Goal: Information Seeking & Learning: Learn about a topic

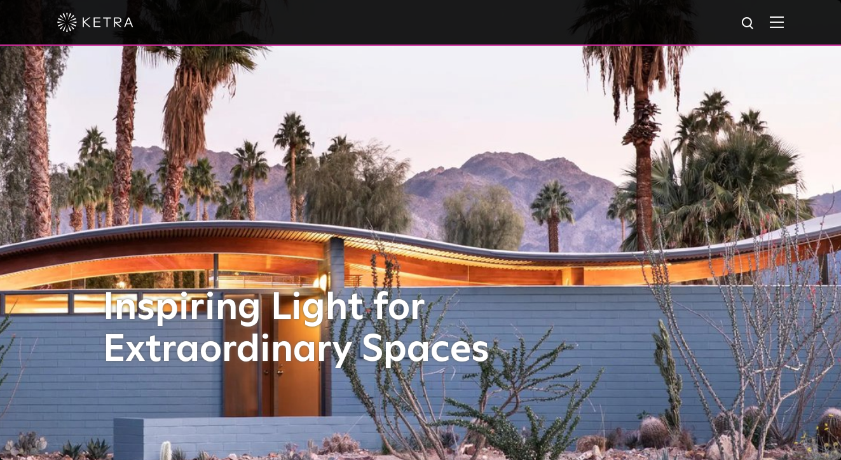
click at [780, 21] on img at bounding box center [776, 22] width 14 height 12
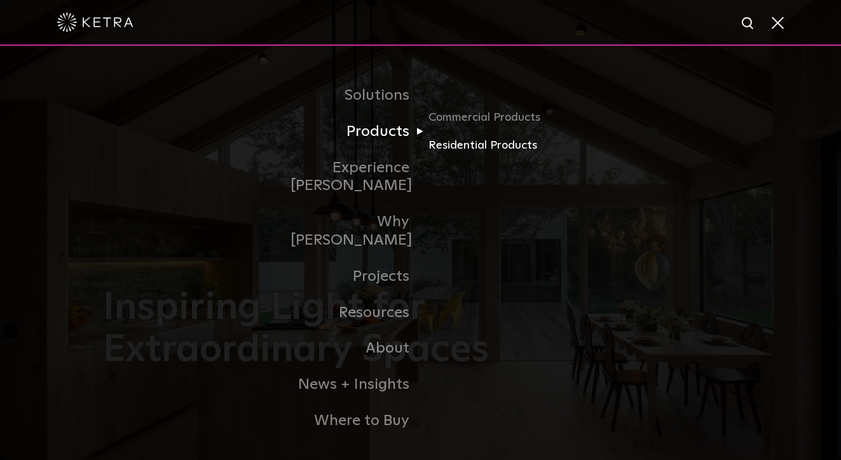
click at [445, 155] on link "Residential Products" at bounding box center [489, 146] width 122 height 18
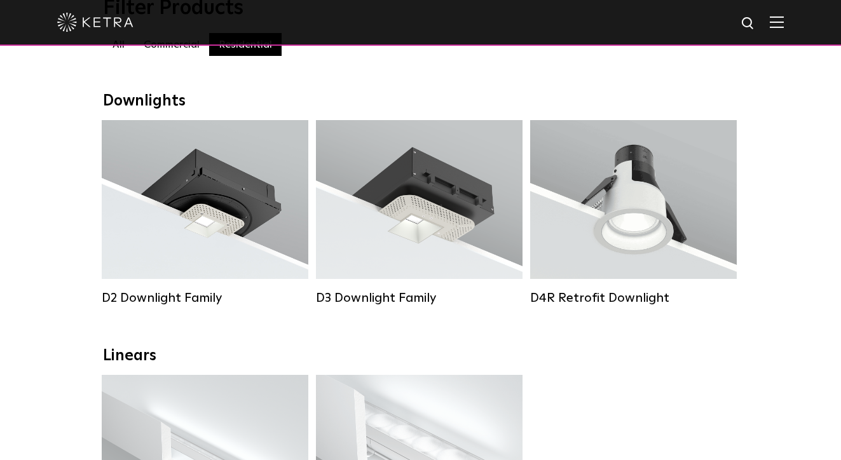
scroll to position [149, 0]
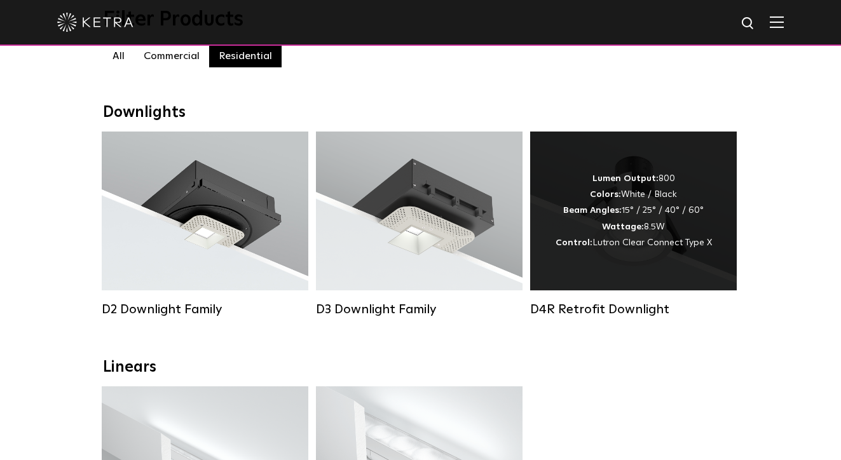
click at [612, 191] on strong "Colors:" at bounding box center [605, 194] width 31 height 9
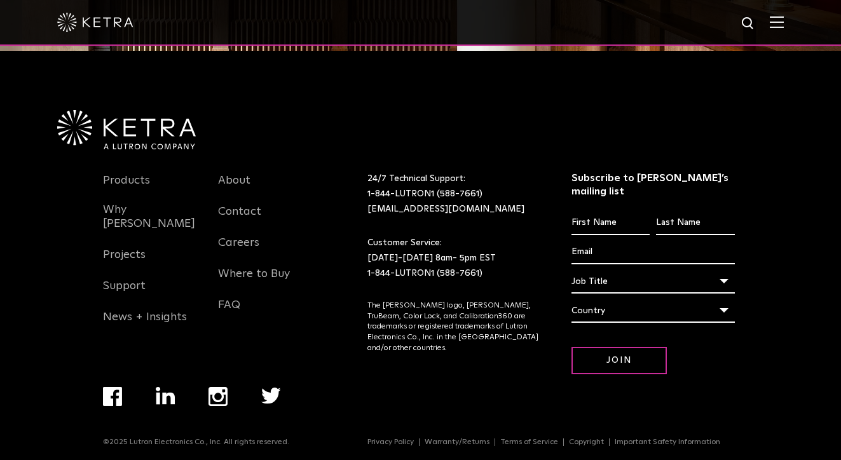
scroll to position [1071, 0]
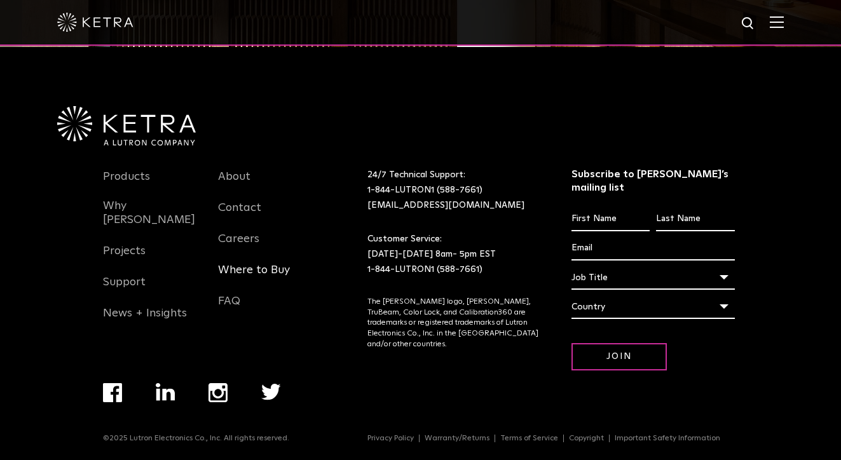
click at [239, 284] on link "Where to Buy" at bounding box center [254, 277] width 72 height 29
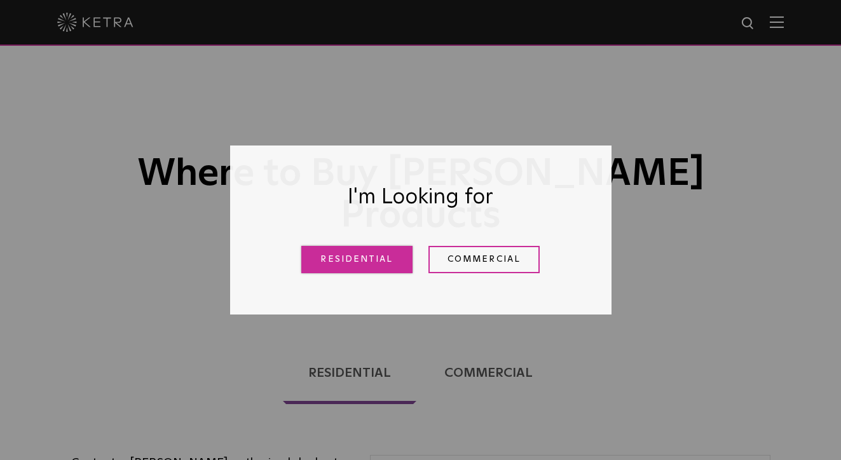
click at [337, 257] on link "Residential" at bounding box center [356, 259] width 111 height 27
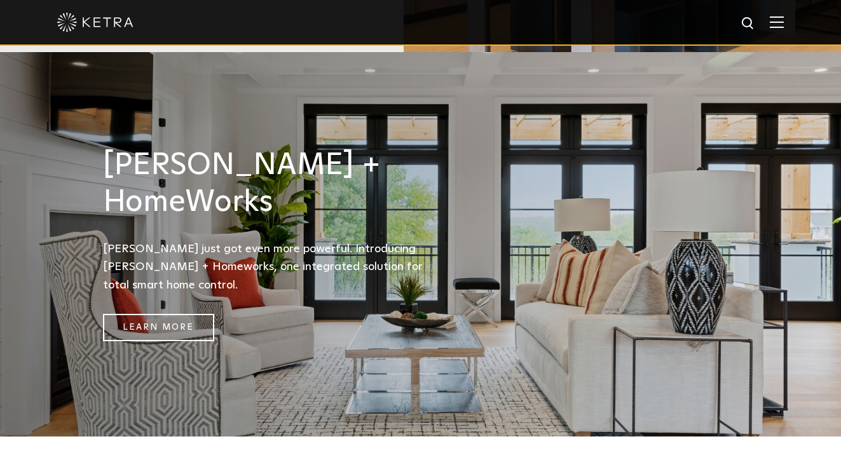
scroll to position [1587, 0]
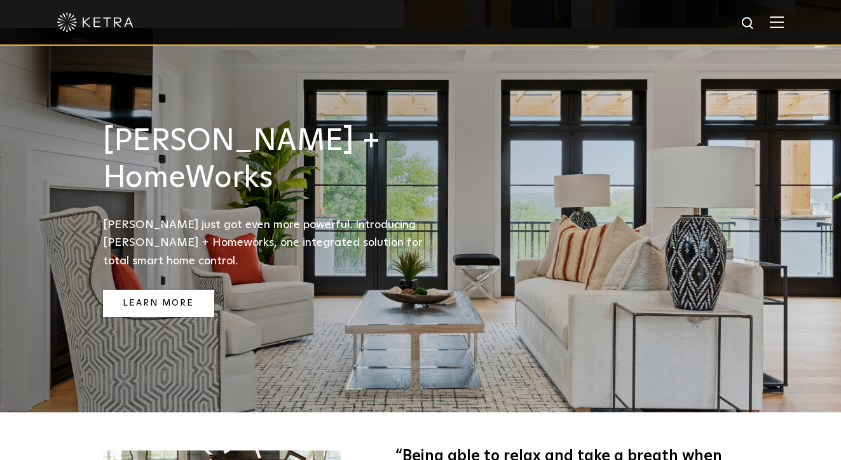
click at [133, 290] on link "Learn More" at bounding box center [158, 303] width 111 height 27
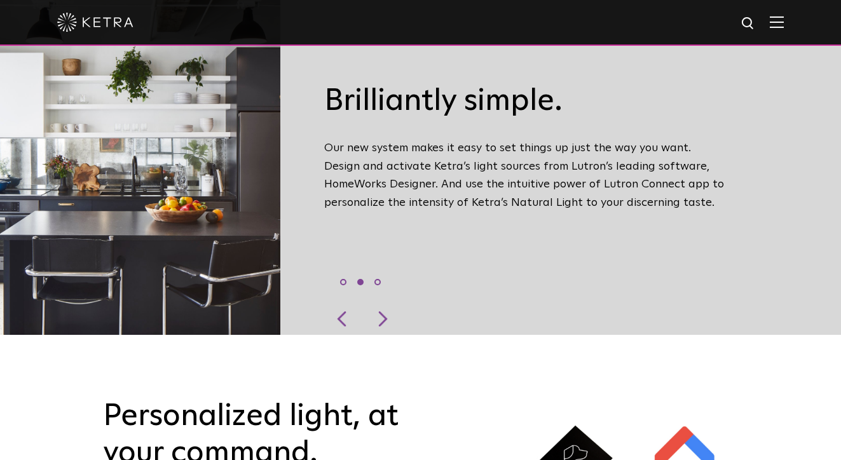
scroll to position [471, 0]
